Goal: Navigation & Orientation: Find specific page/section

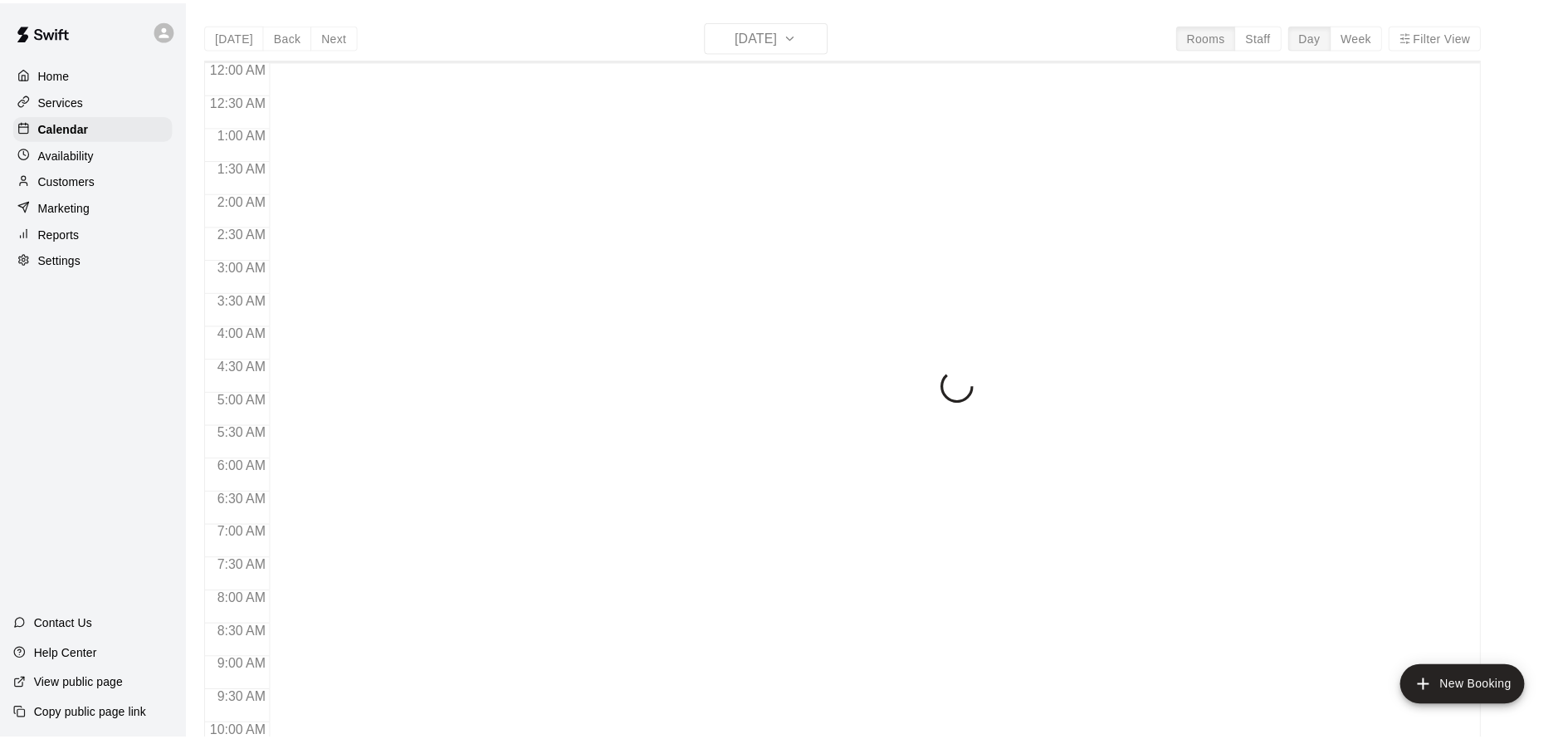
scroll to position [897, 0]
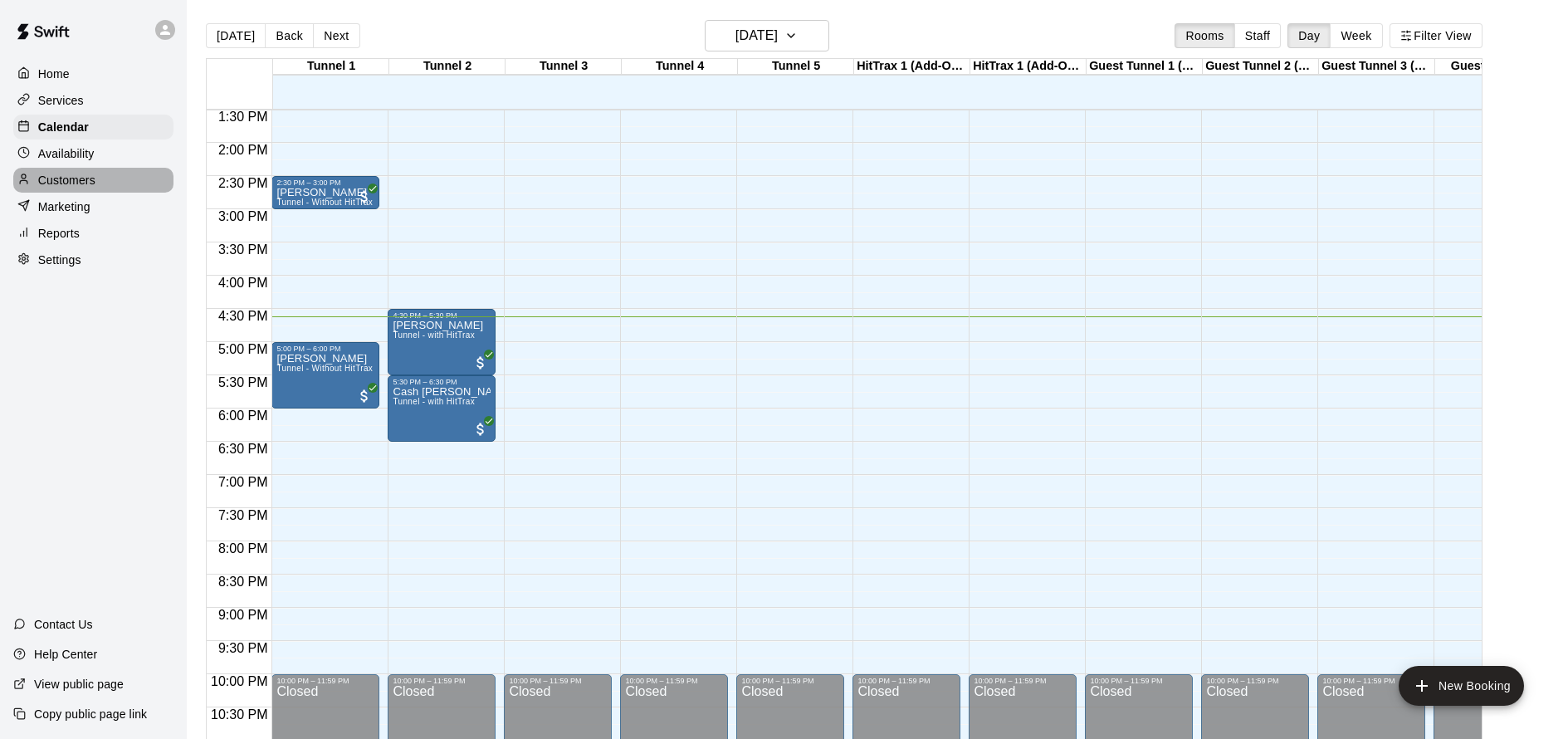
click at [87, 181] on p "Customers" at bounding box center [67, 179] width 57 height 17
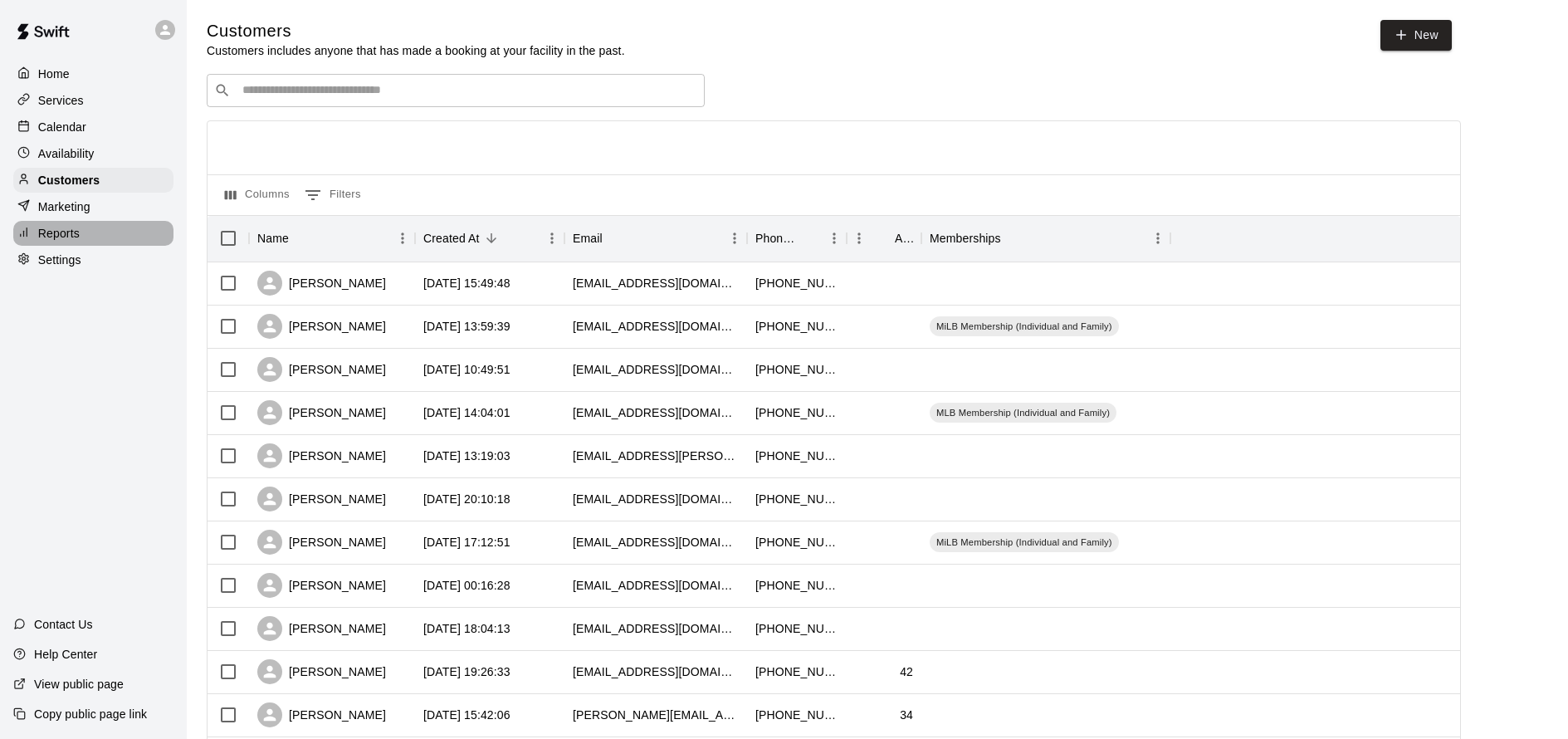
click at [97, 237] on div "Reports" at bounding box center [93, 233] width 160 height 25
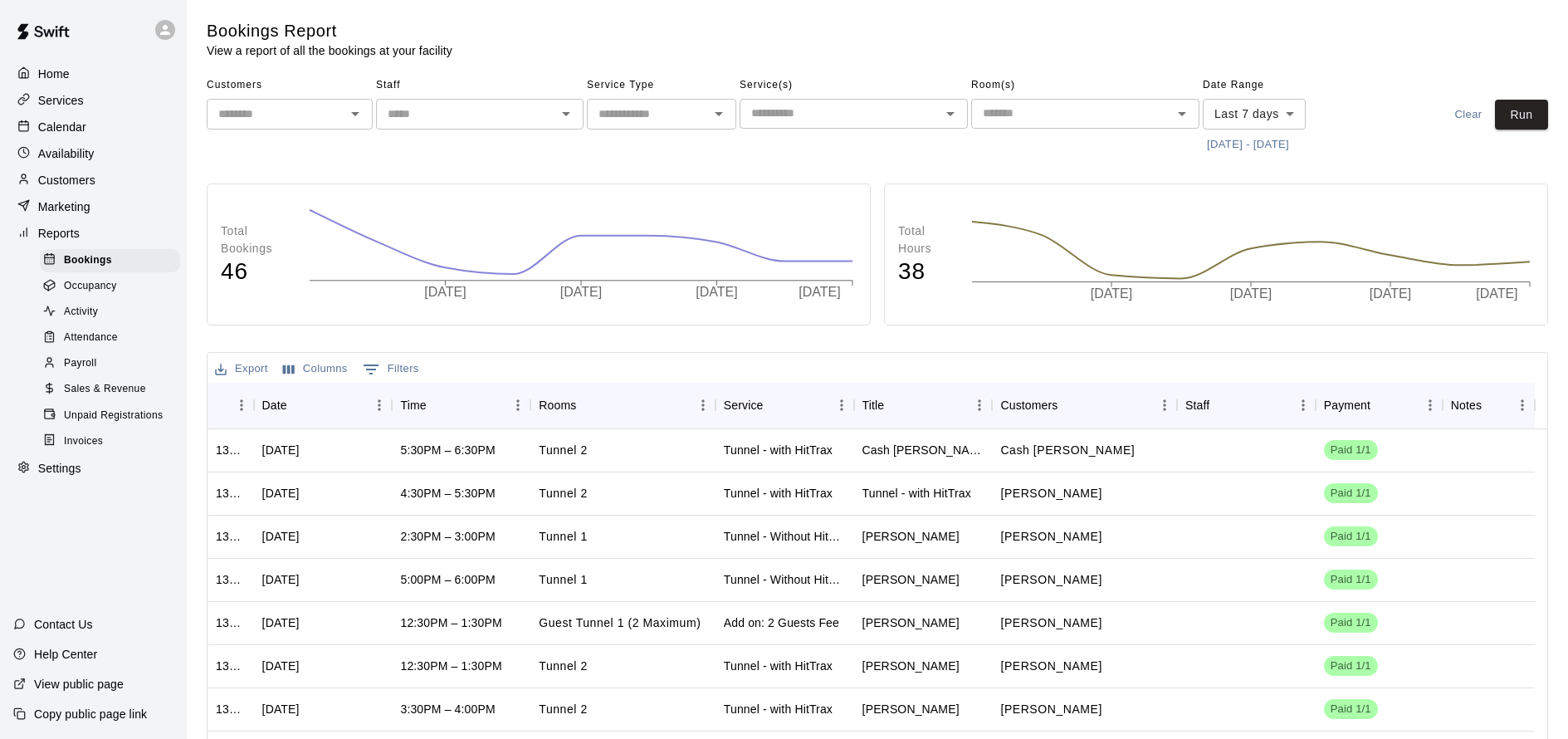
click at [86, 132] on p "Calendar" at bounding box center [62, 127] width 48 height 17
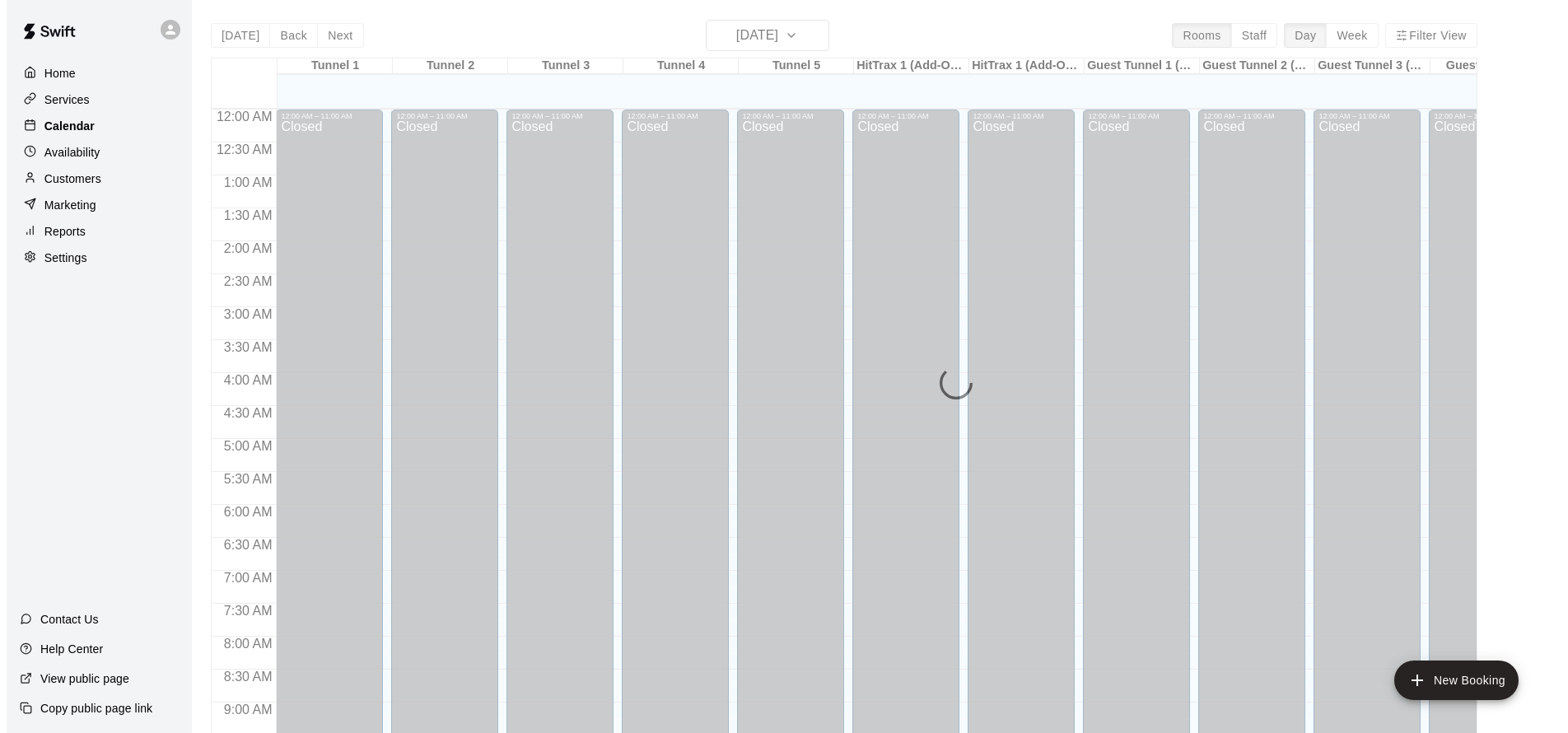
scroll to position [890, 0]
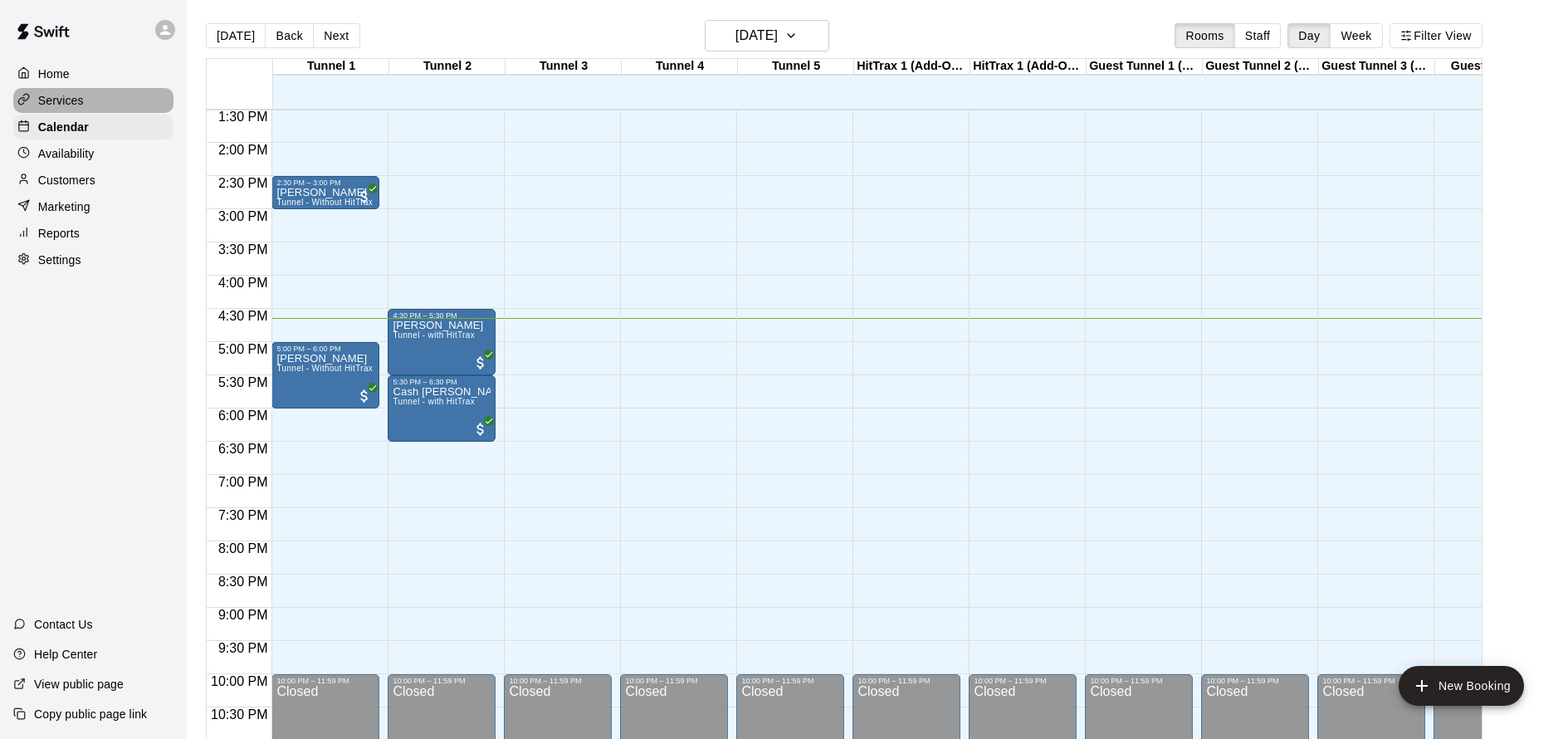
click at [64, 95] on p "Services" at bounding box center [61, 100] width 46 height 17
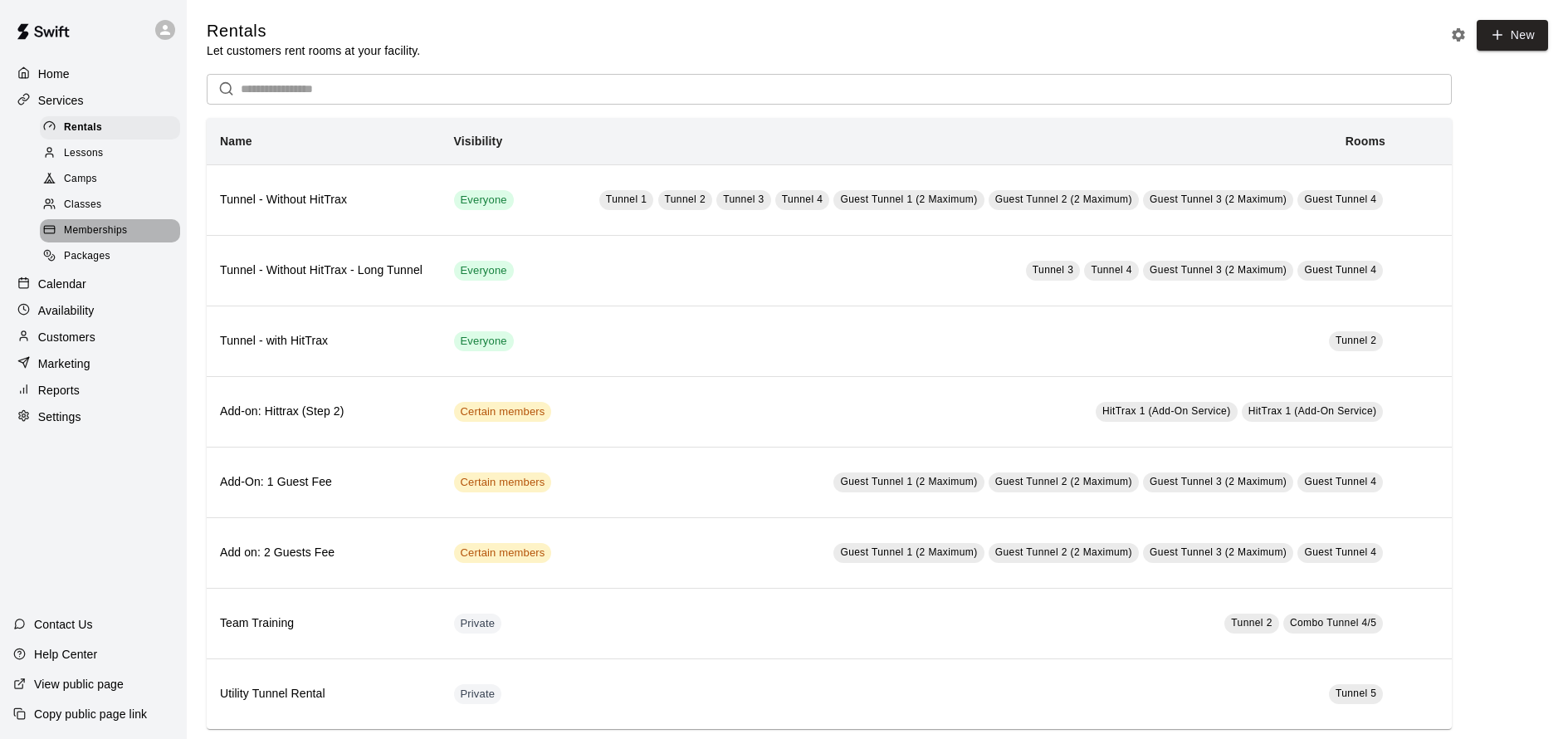
click at [104, 222] on span "Memberships" at bounding box center [95, 230] width 63 height 17
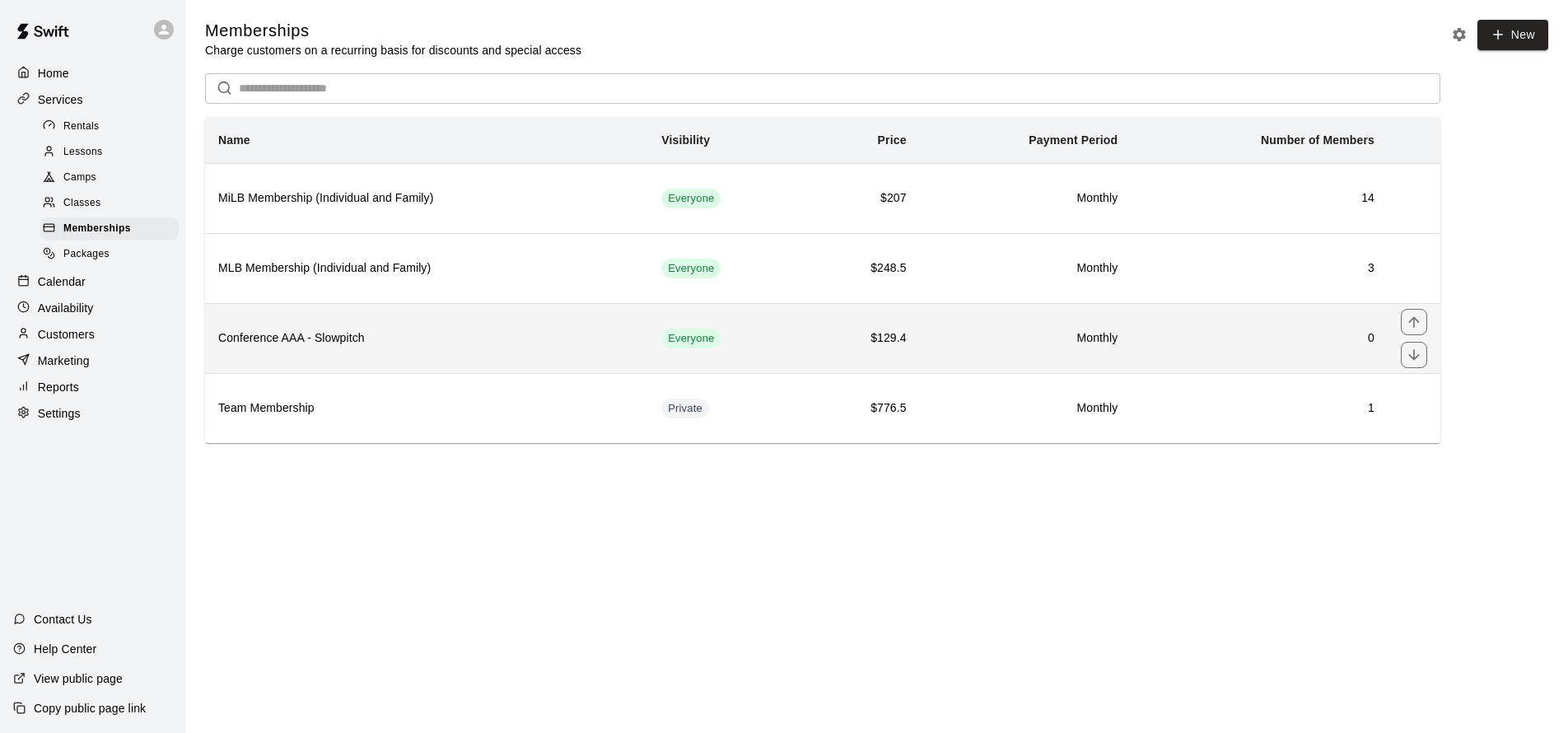
click at [535, 344] on h6 "Conference AAA - Slowpitch" at bounding box center [427, 338] width 417 height 18
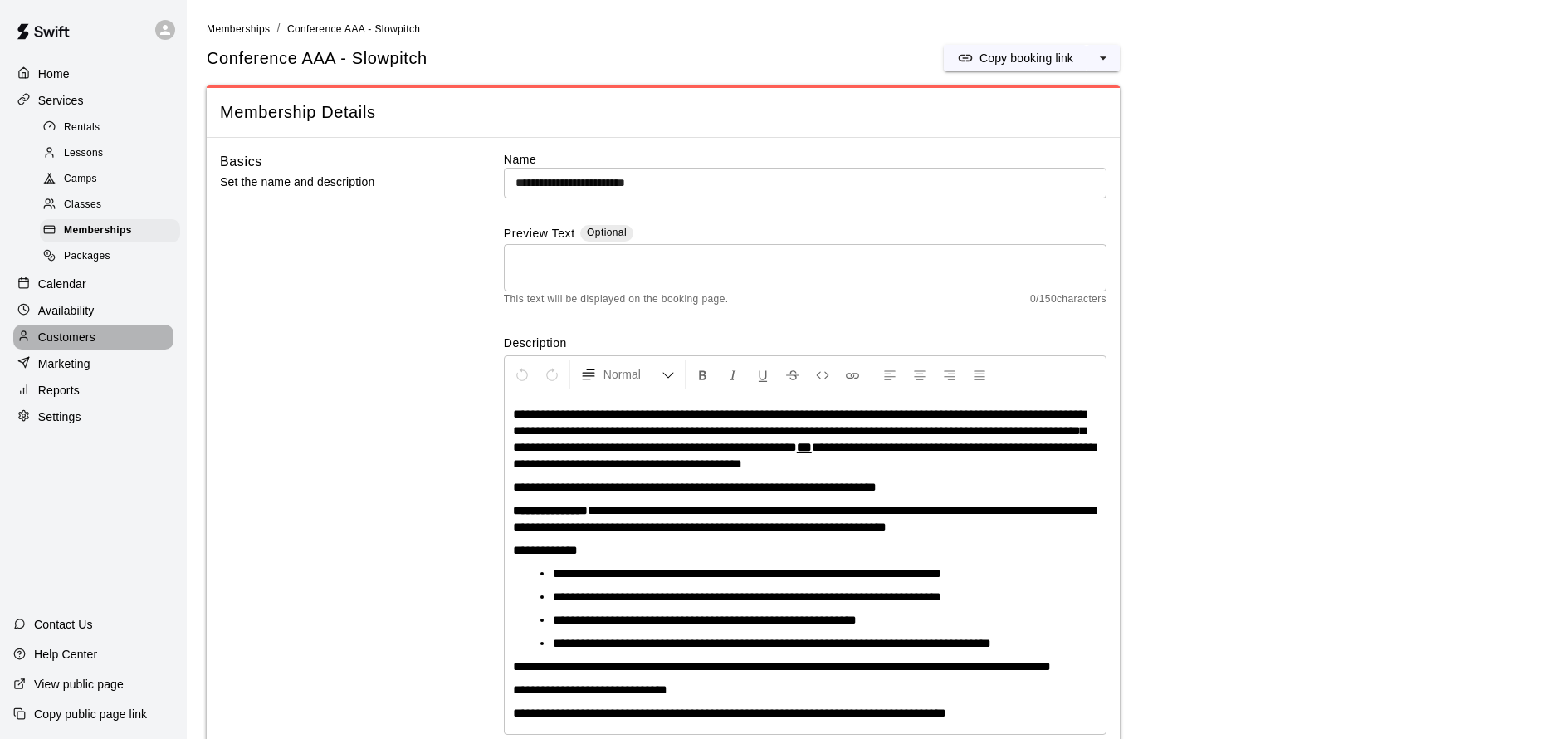
click at [97, 334] on div "Customers" at bounding box center [93, 337] width 160 height 25
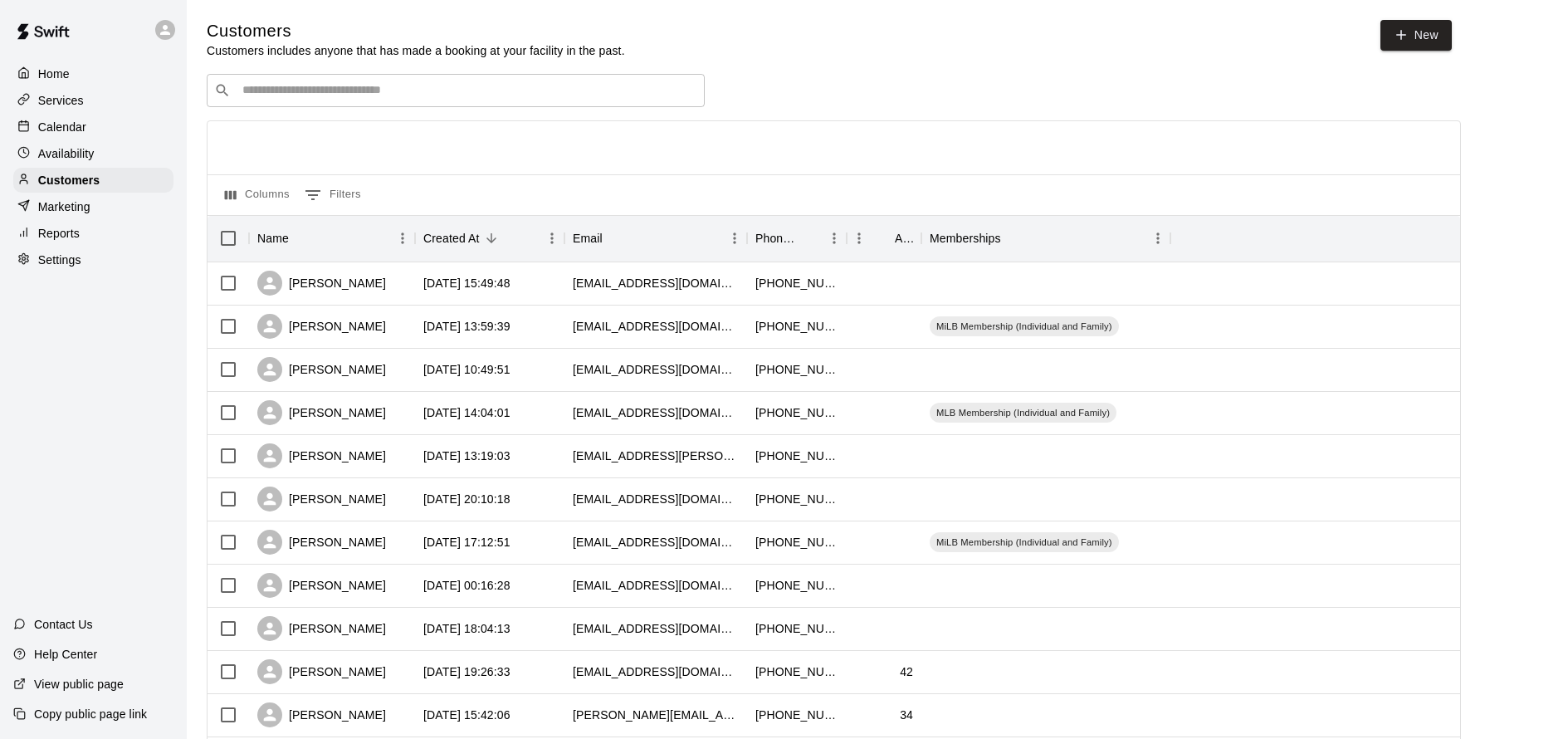
click at [75, 128] on p "Calendar" at bounding box center [62, 127] width 48 height 17
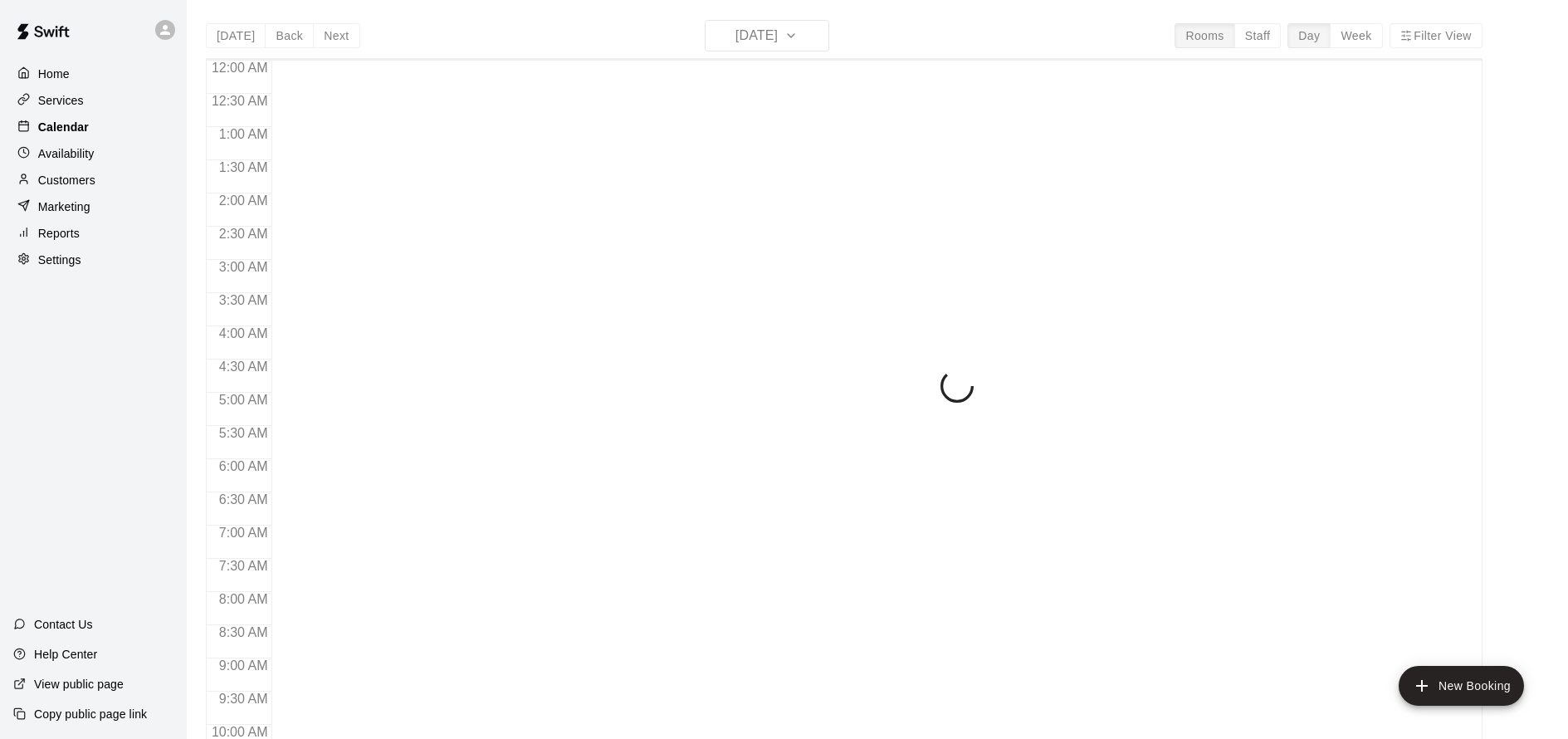
scroll to position [897, 0]
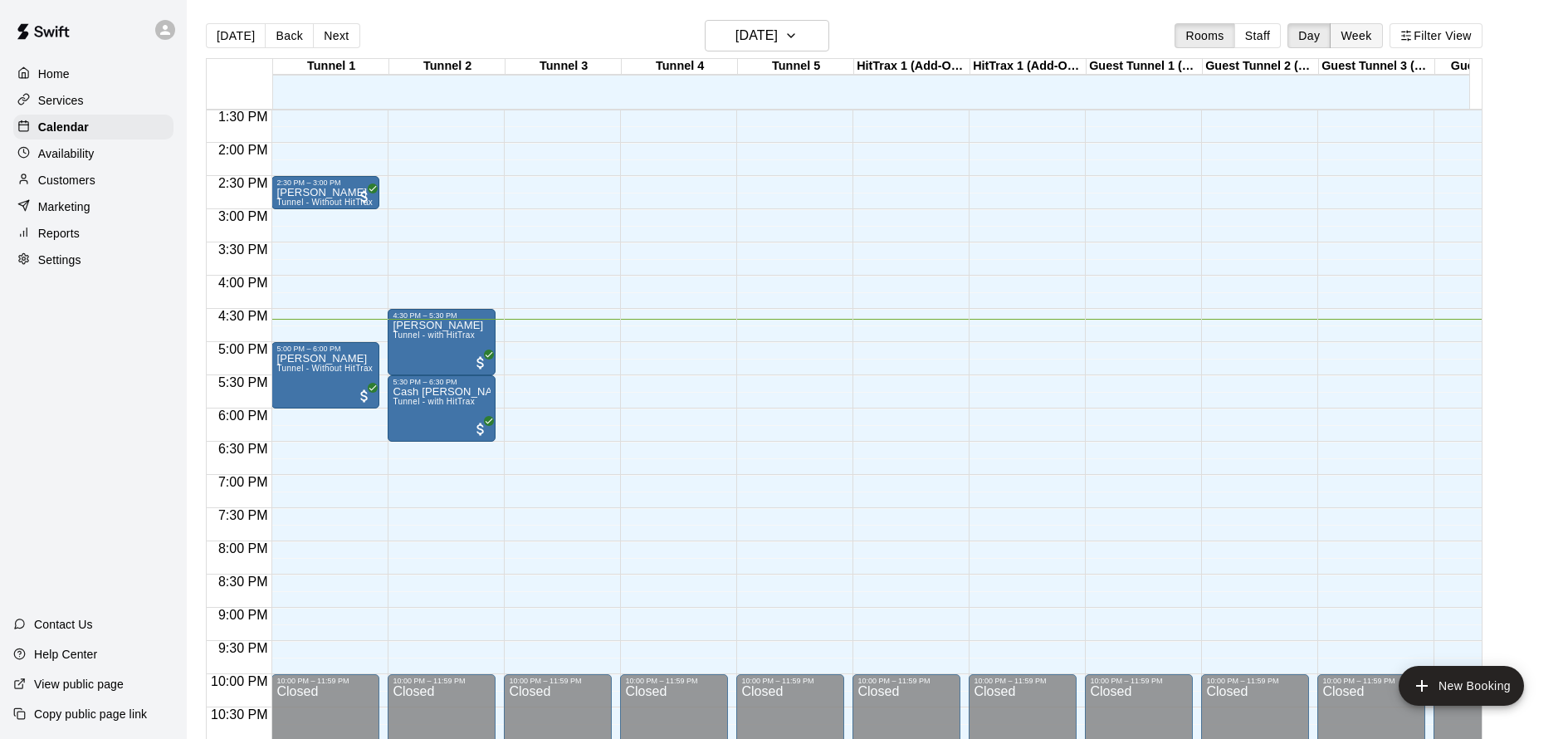
click at [1371, 29] on button "Week" at bounding box center [1356, 36] width 53 height 25
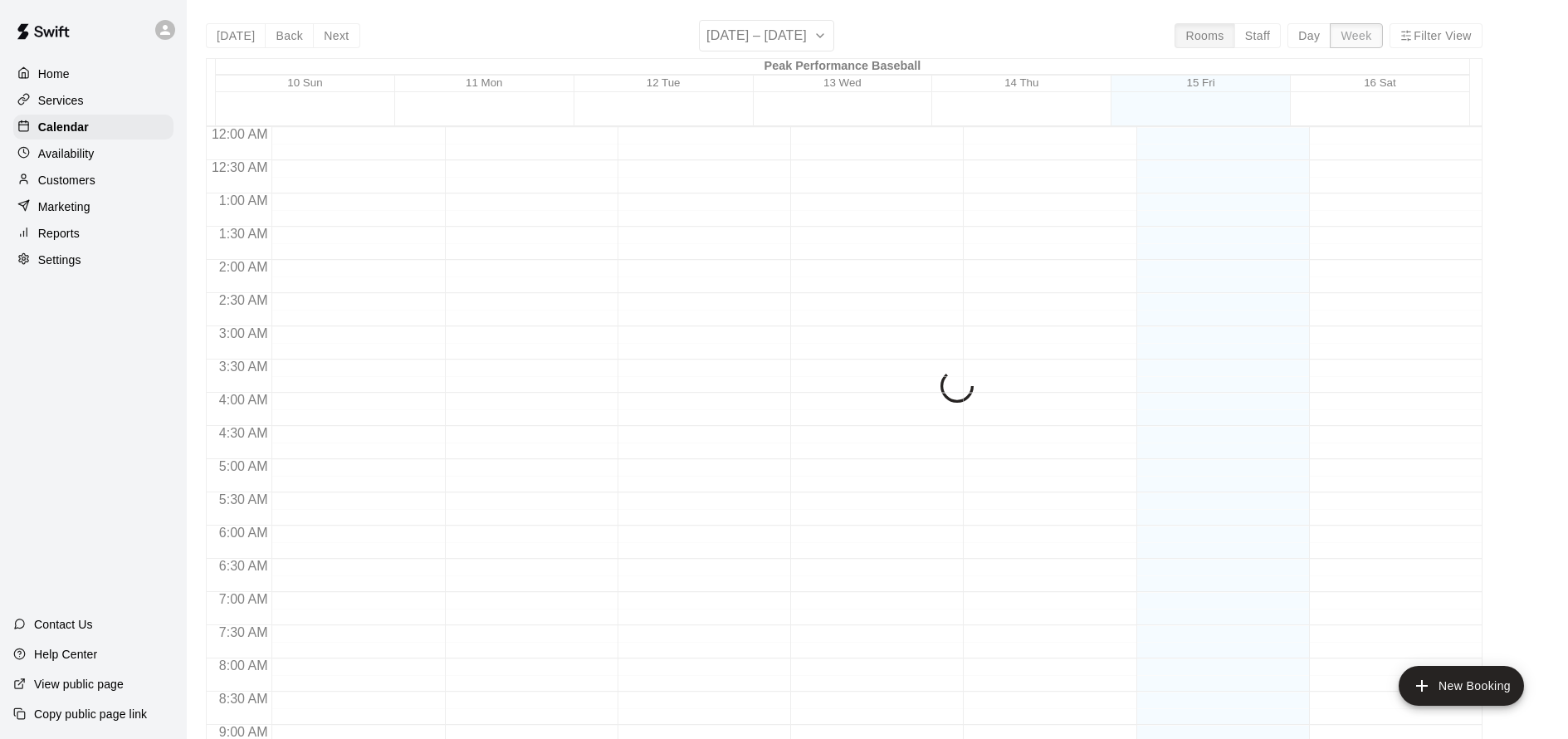
scroll to position [964, 0]
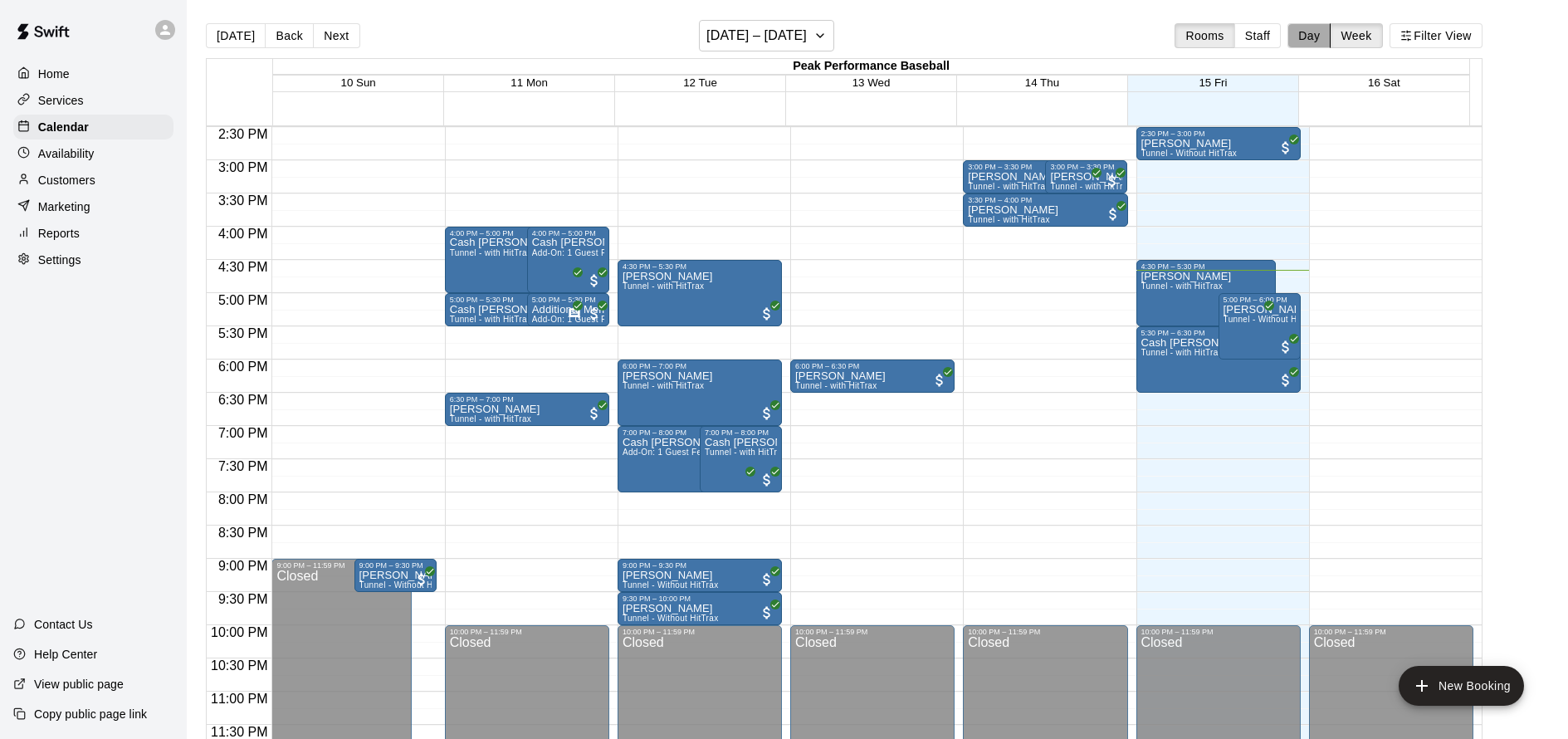
click at [1328, 42] on button "Day" at bounding box center [1308, 36] width 43 height 25
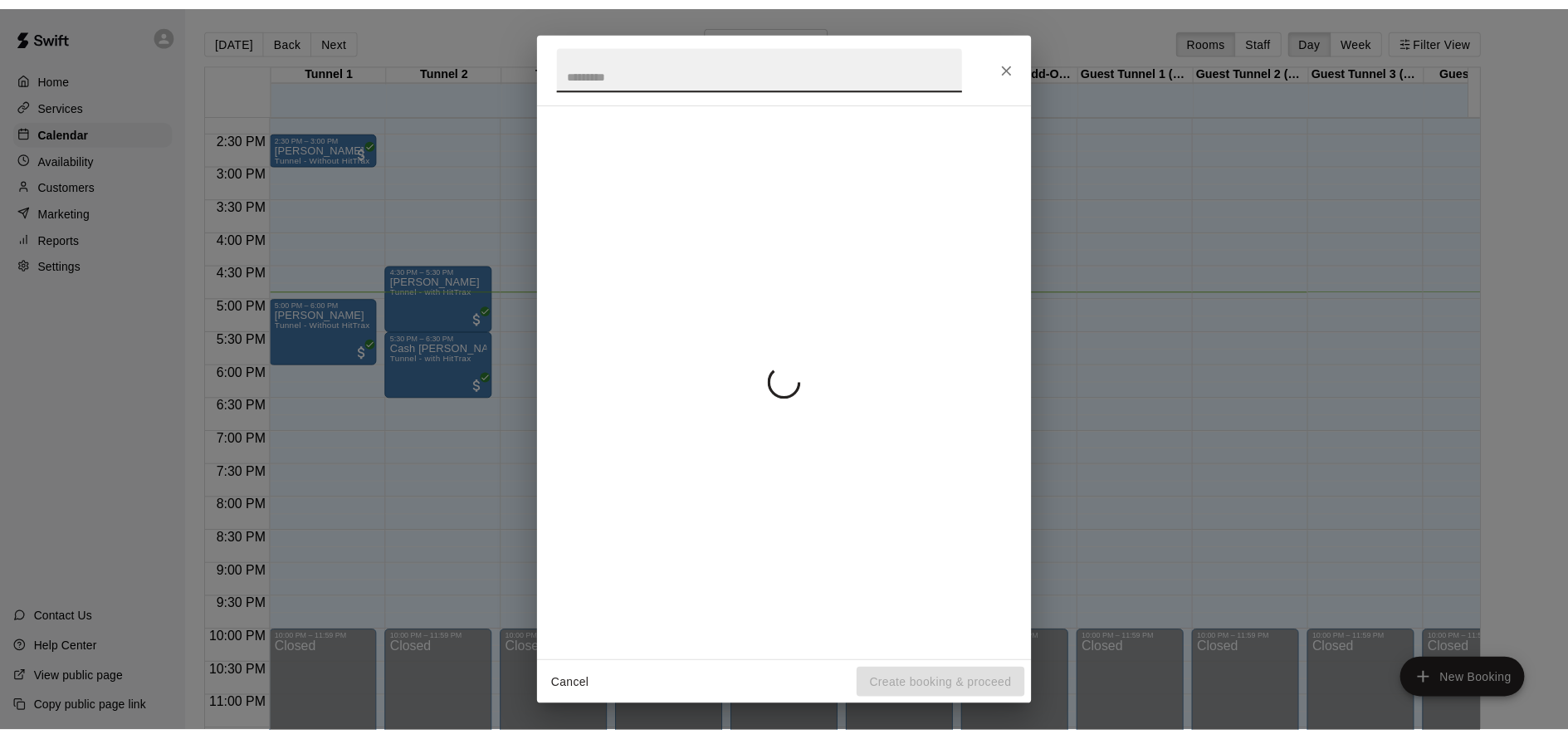
scroll to position [662, 0]
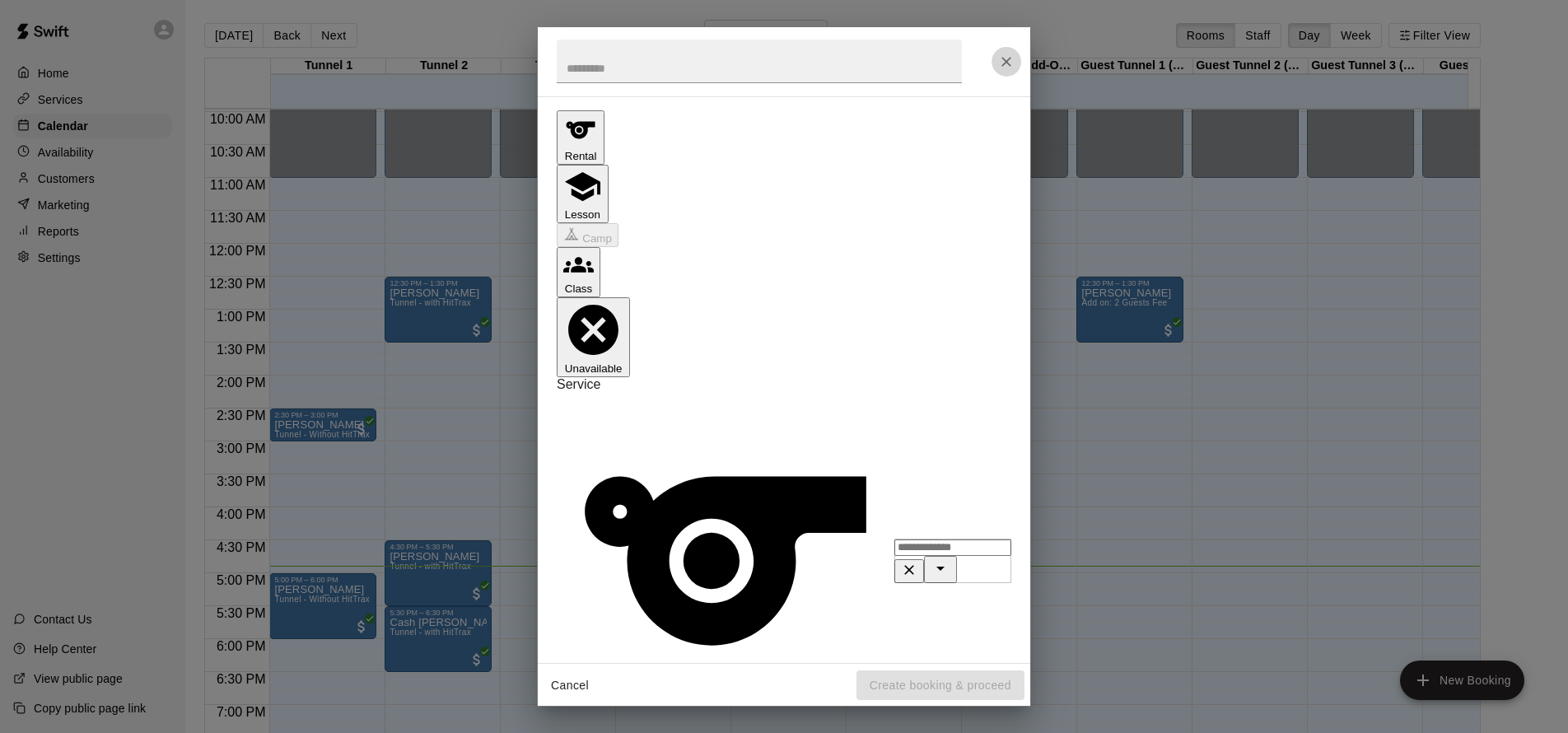
click at [1008, 71] on button "Close" at bounding box center [1006, 62] width 30 height 30
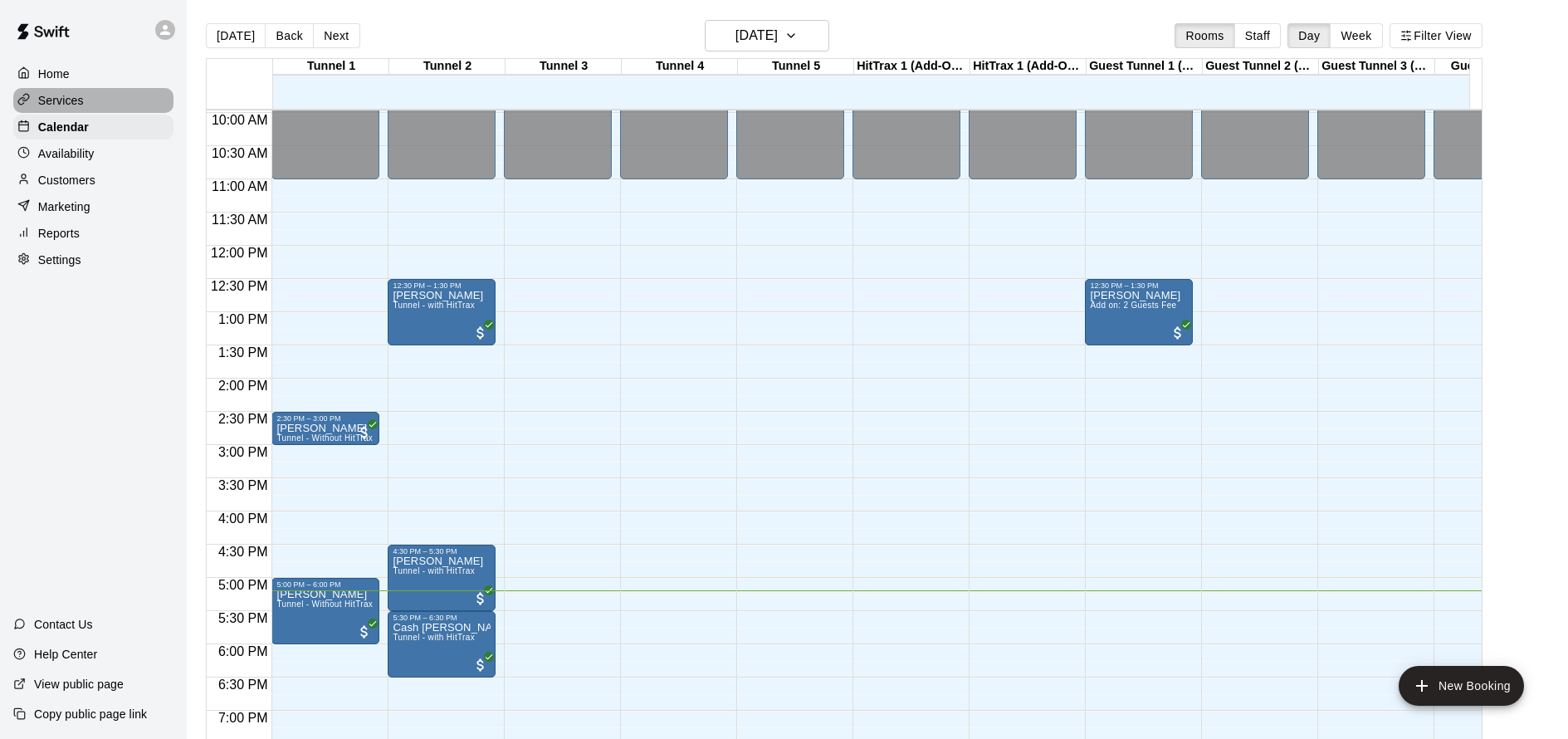
click at [90, 103] on div "Services" at bounding box center [93, 100] width 160 height 25
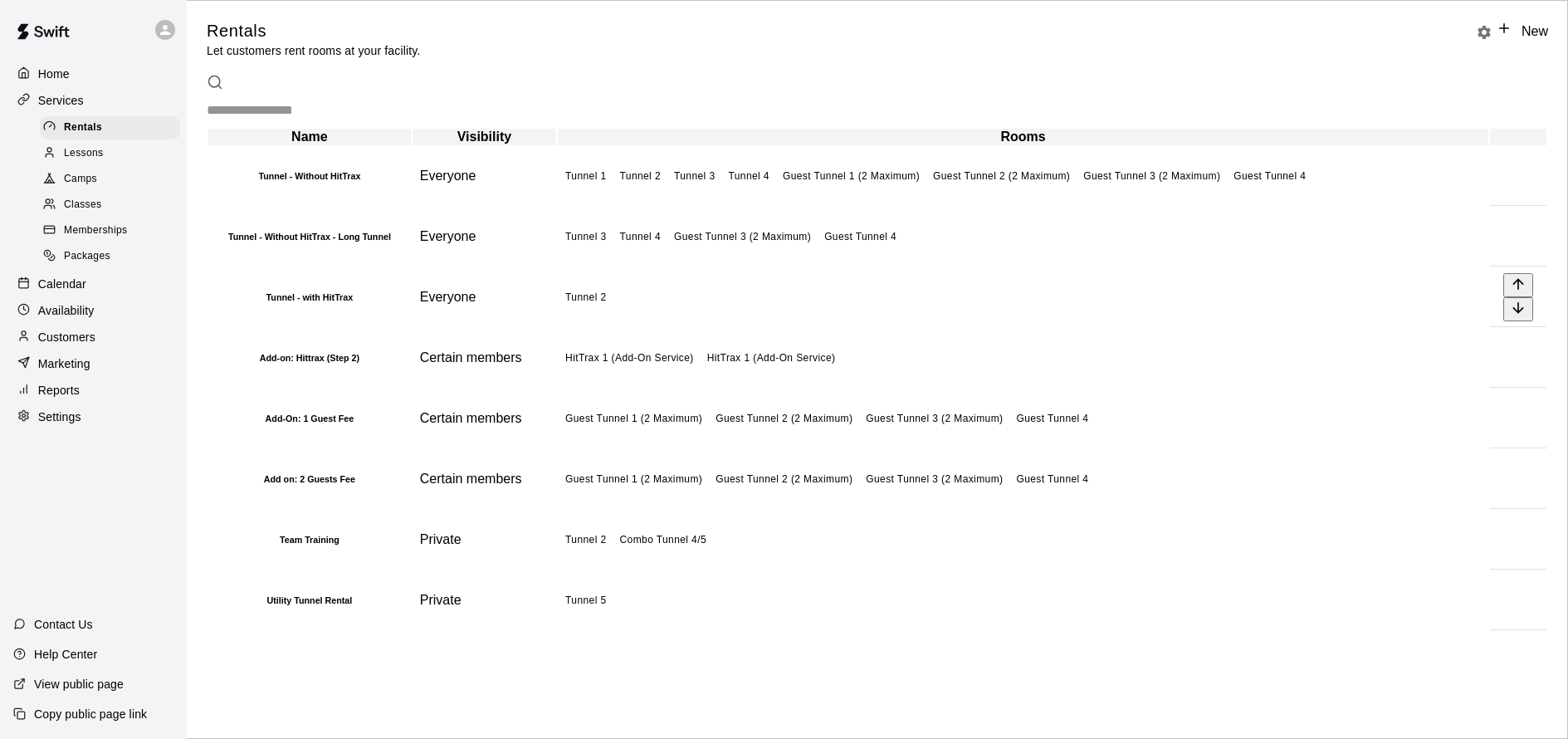
click at [791, 327] on td "Tunnel 2" at bounding box center [1023, 297] width 931 height 59
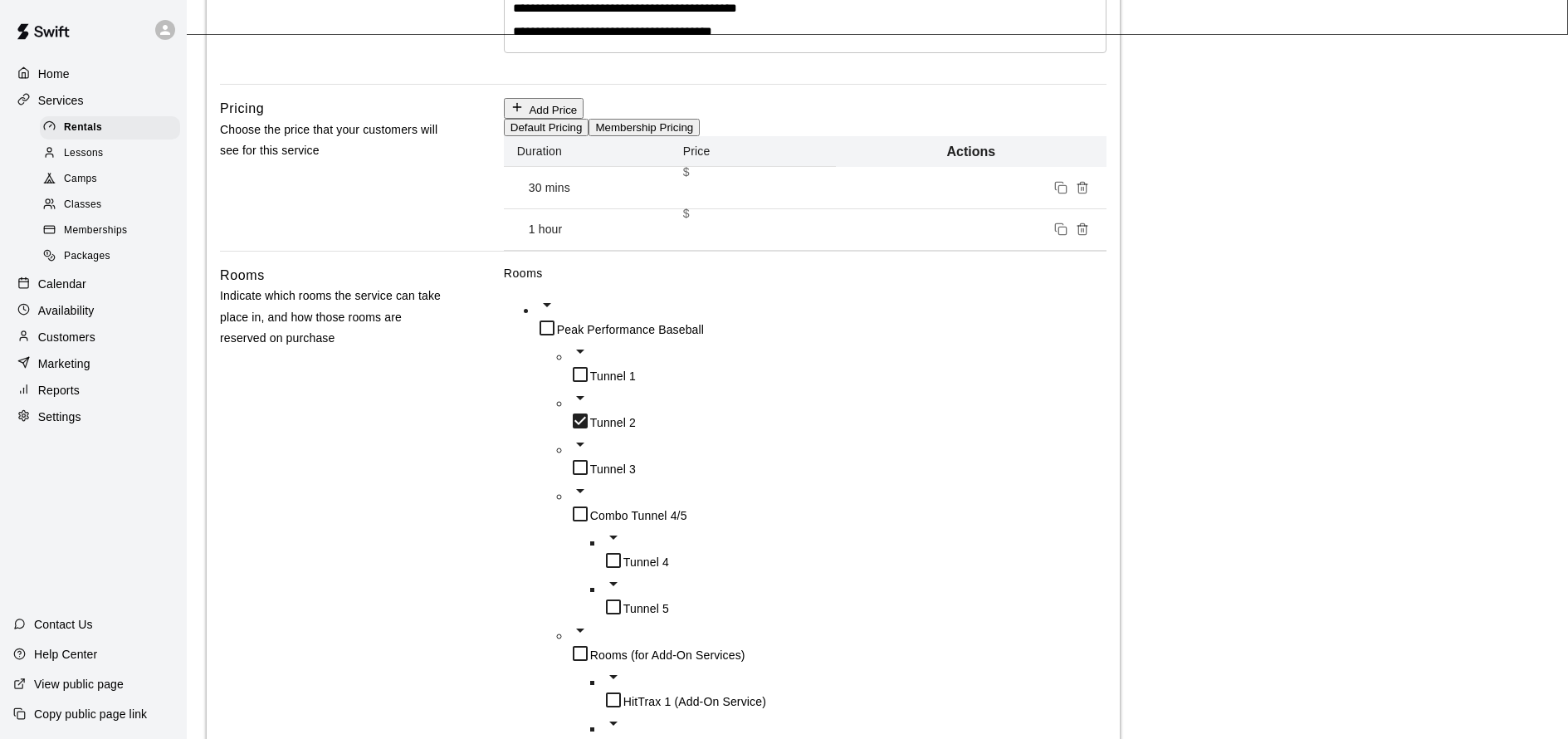
scroll to position [675, 0]
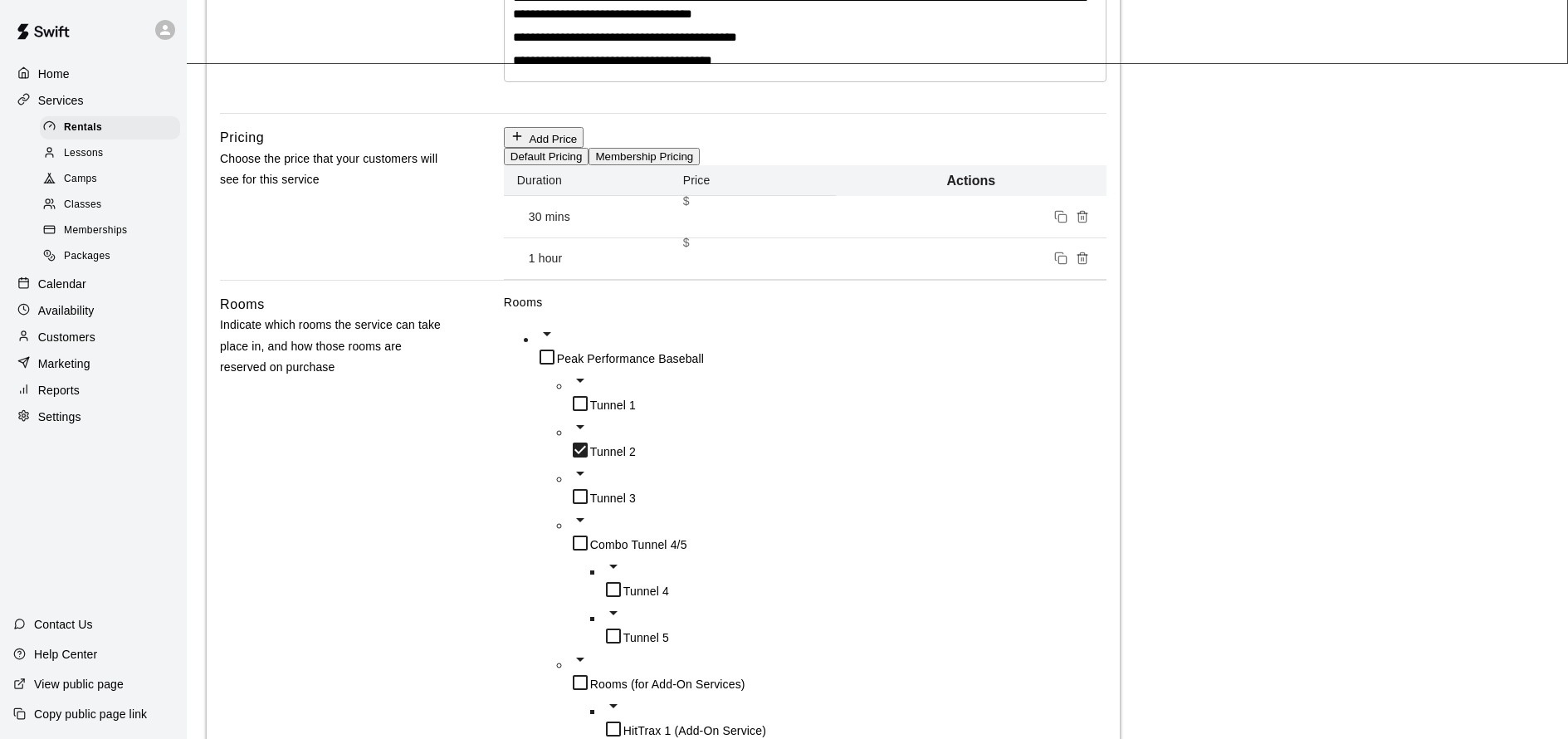
click at [700, 165] on button "Membership Pricing" at bounding box center [643, 157] width 111 height 18
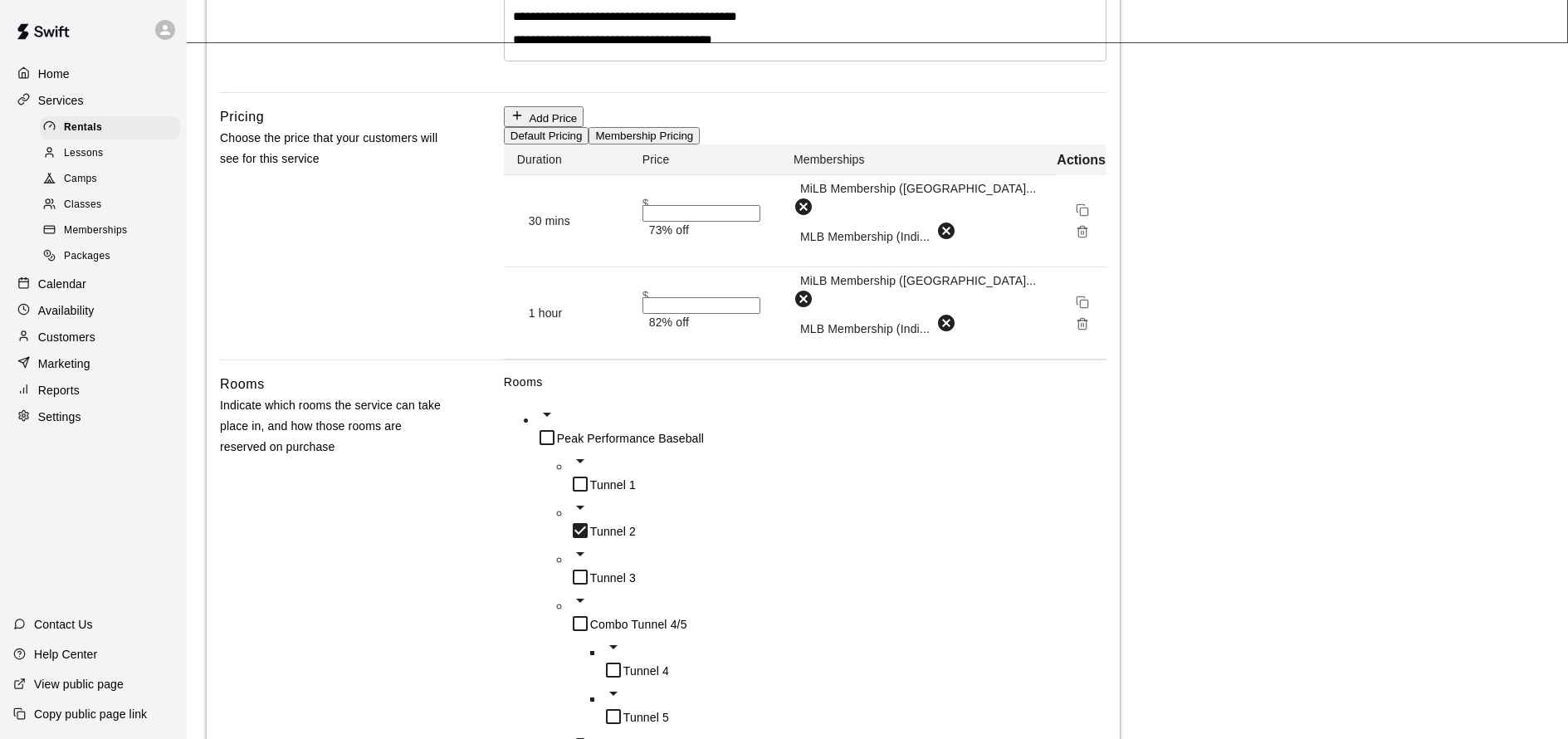
scroll to position [693, 0]
click at [99, 327] on div "Customers" at bounding box center [93, 337] width 160 height 25
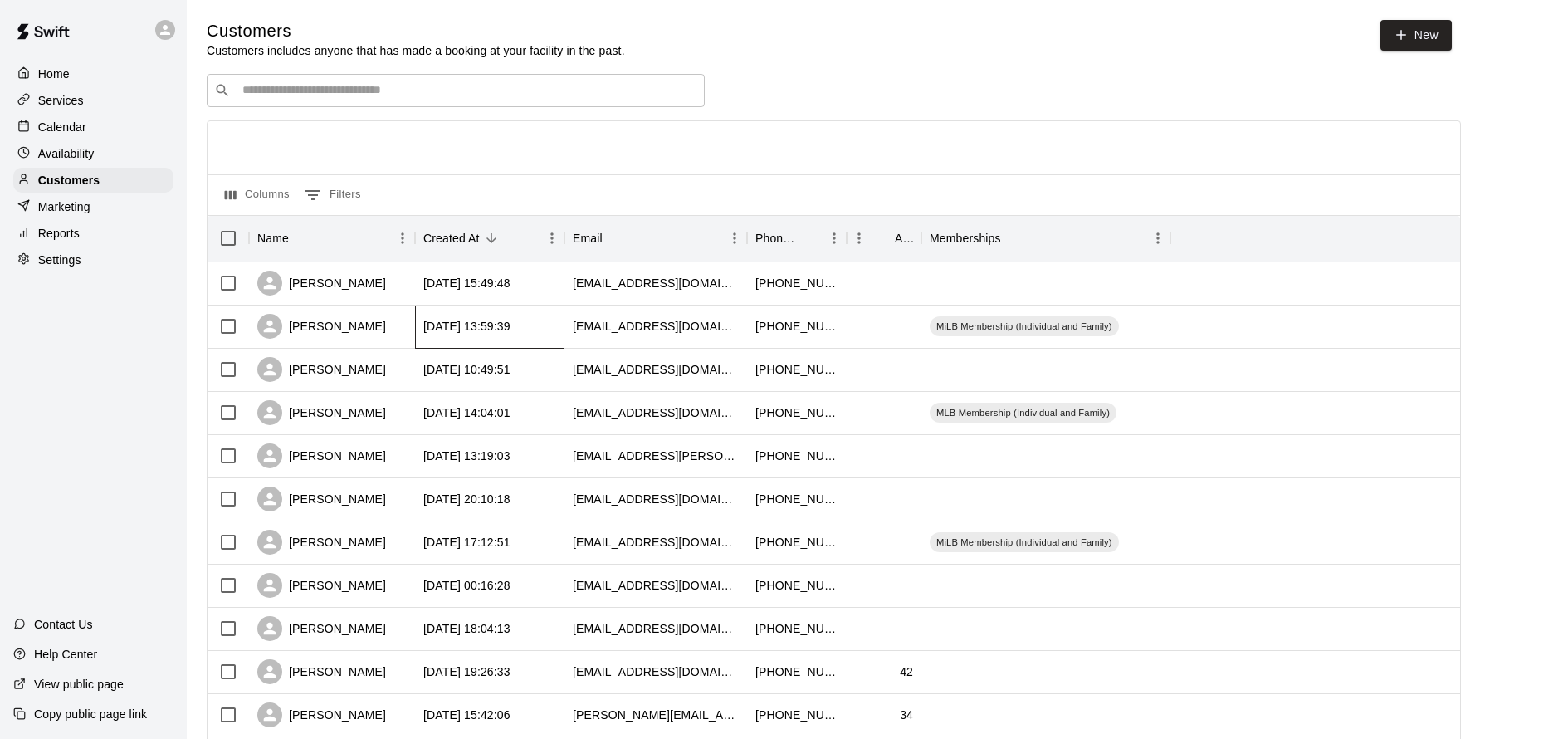
click at [535, 339] on div "[DATE] 13:59:39" at bounding box center [489, 327] width 150 height 43
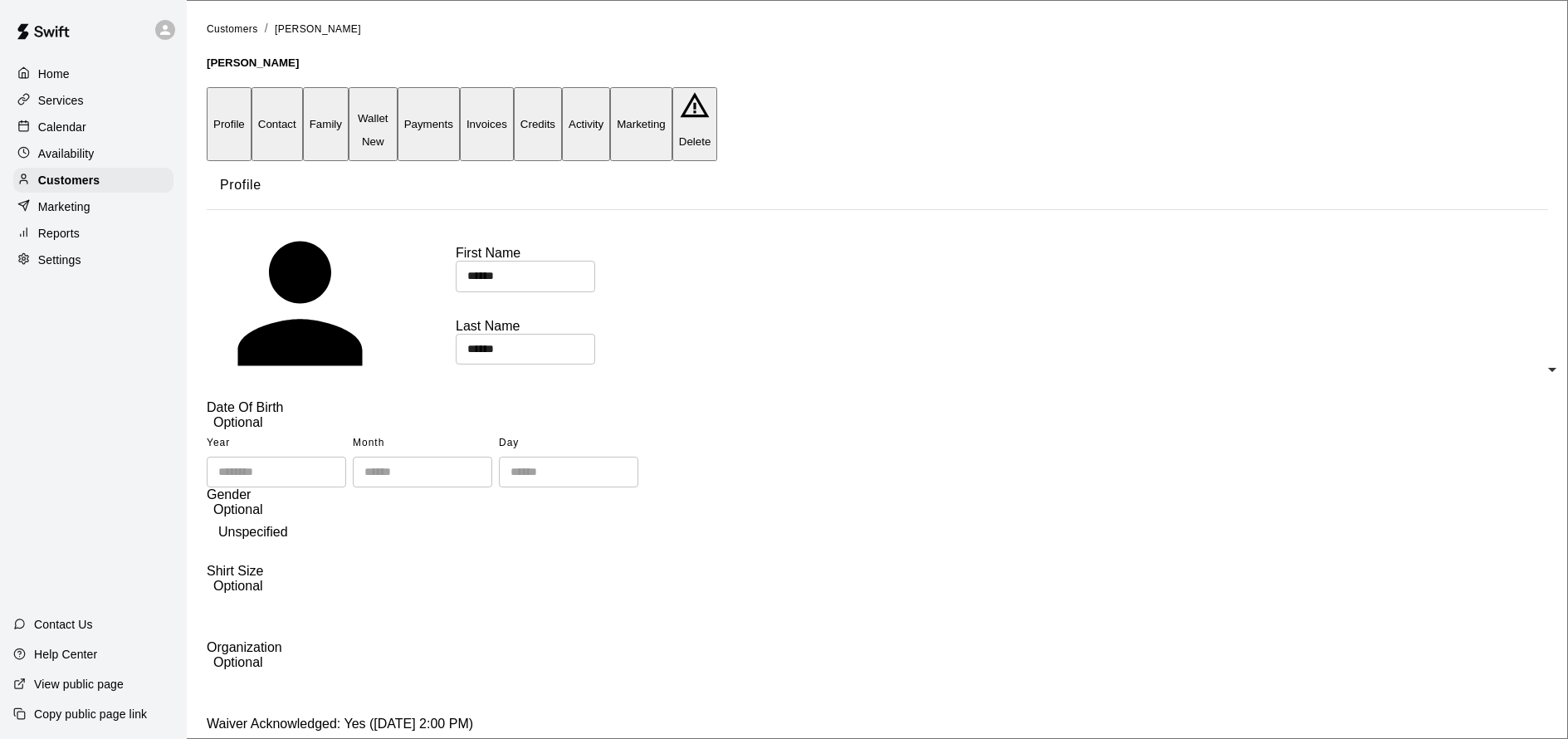
click at [610, 95] on button "Activity" at bounding box center [586, 124] width 48 height 74
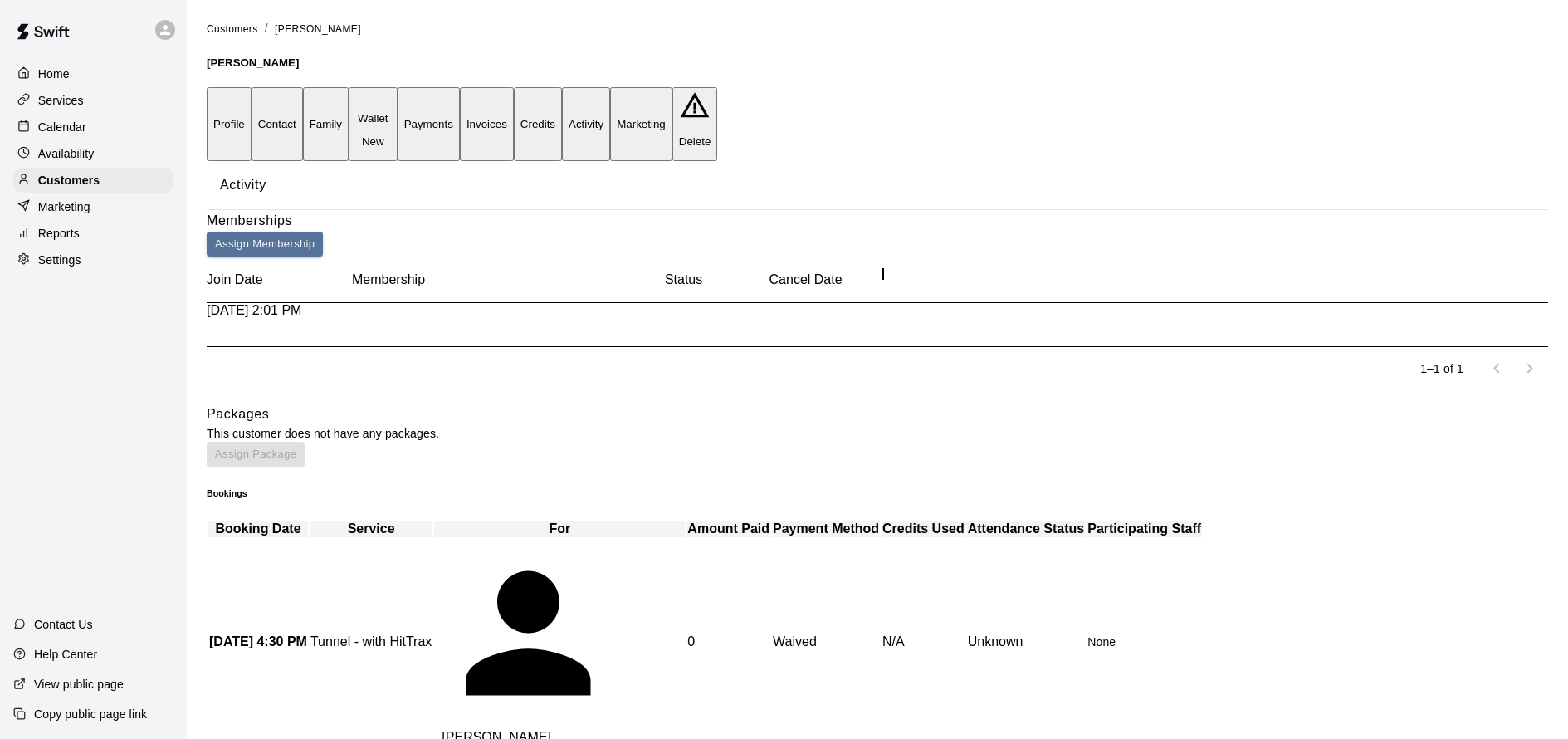
click at [251, 105] on button "Profile" at bounding box center [229, 124] width 45 height 74
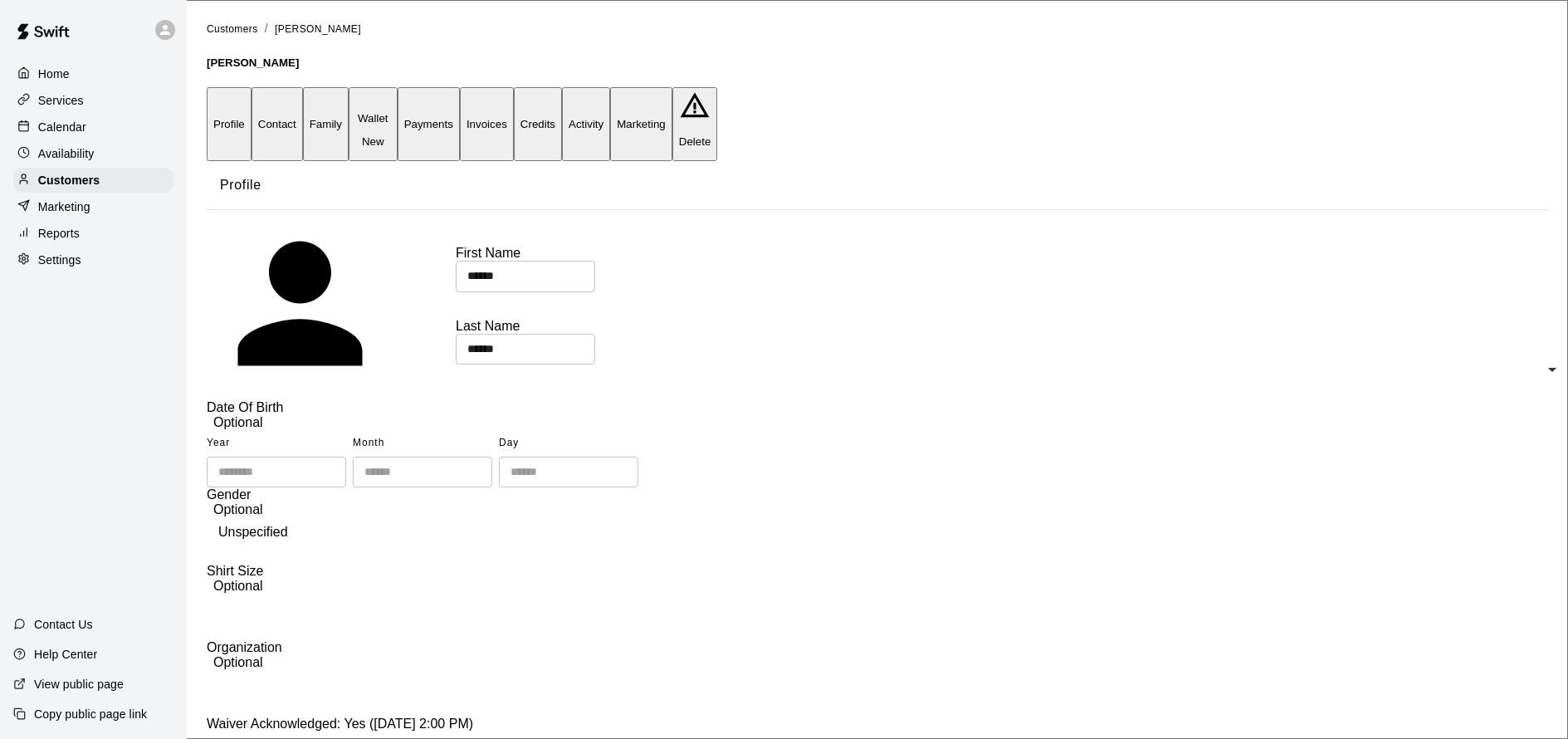
click at [72, 76] on div "Home" at bounding box center [93, 74] width 160 height 25
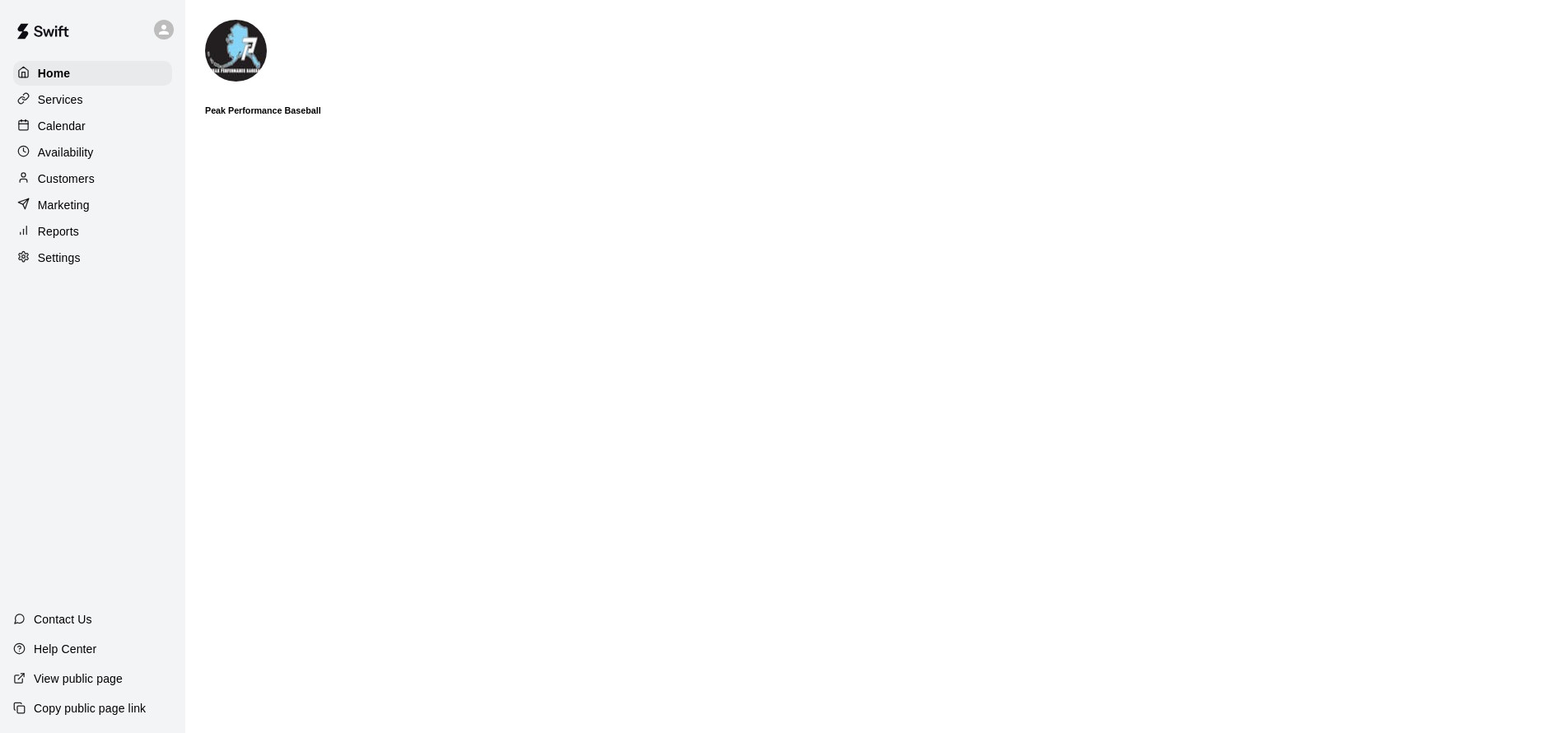
click at [76, 182] on p "Customers" at bounding box center [66, 178] width 56 height 17
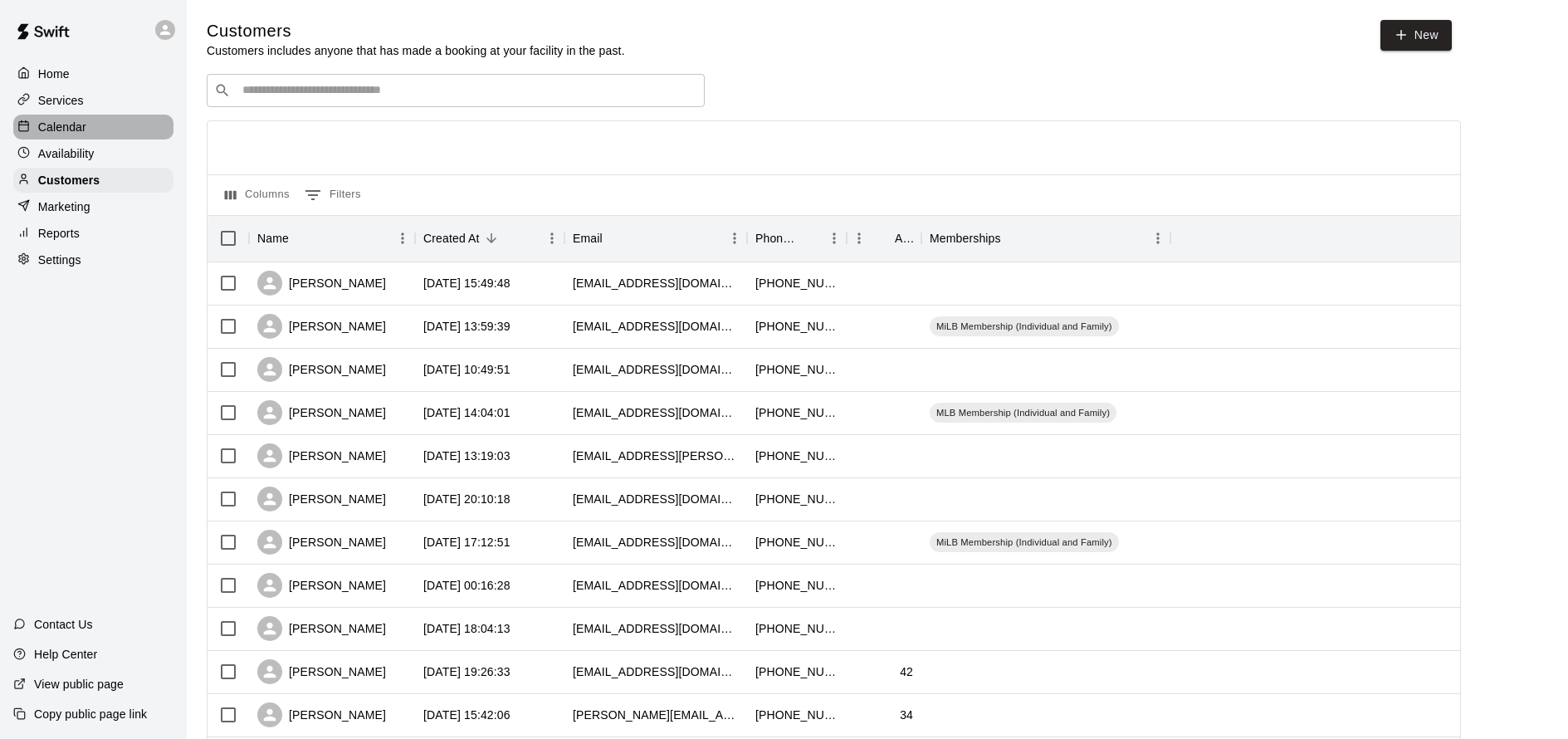
click at [74, 130] on p "Calendar" at bounding box center [62, 127] width 48 height 17
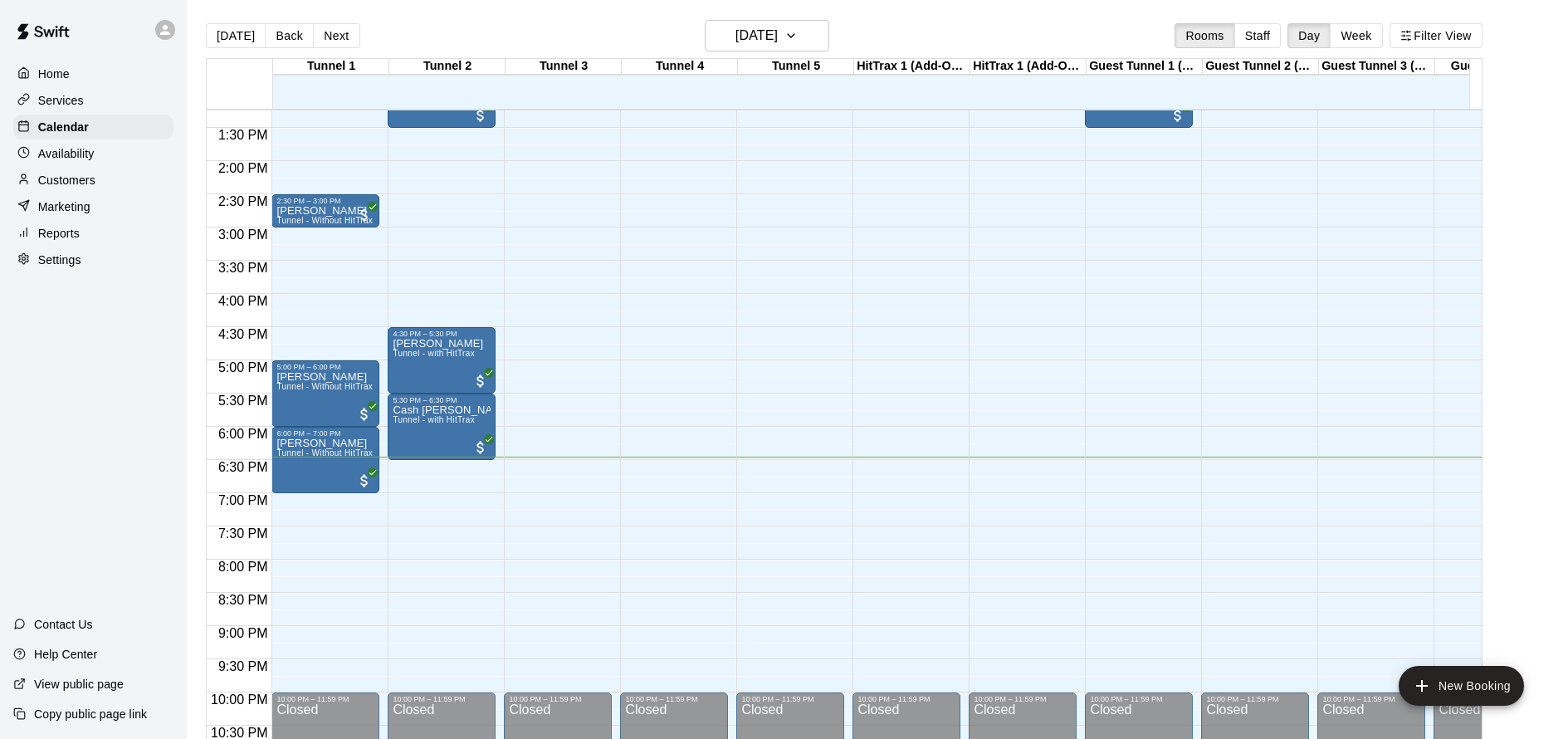
scroll to position [26, 0]
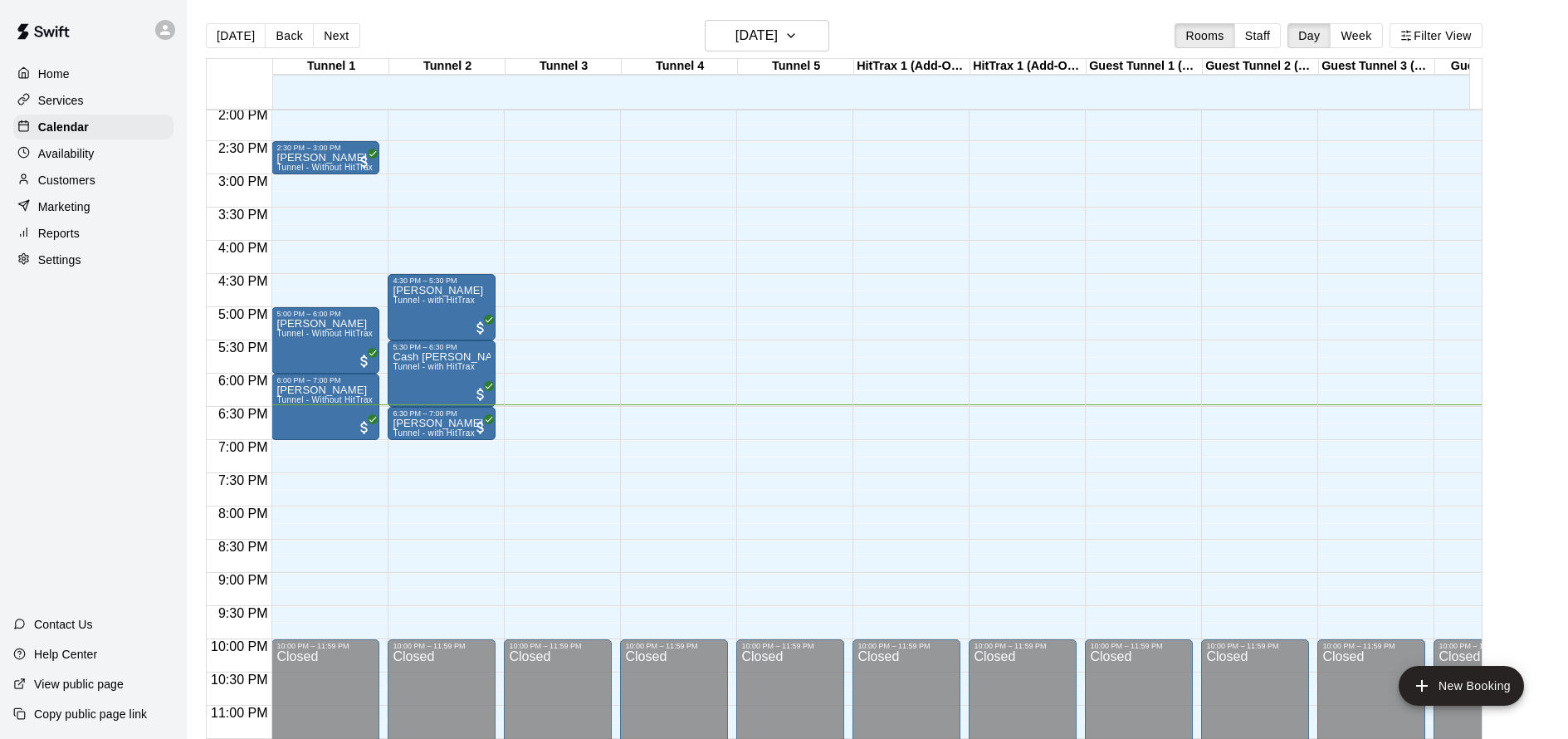
scroll to position [935, 0]
